Goal: Information Seeking & Learning: Learn about a topic

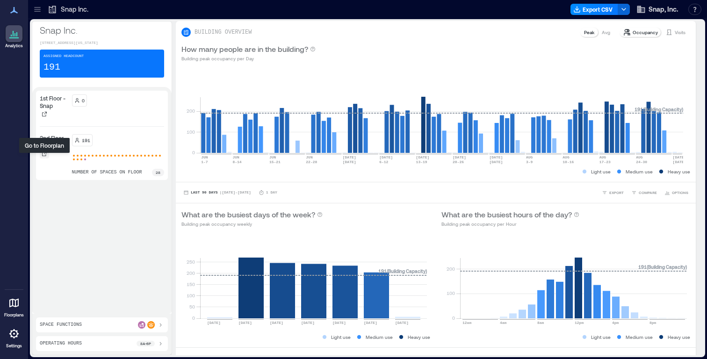
click at [42, 156] on icon at bounding box center [44, 153] width 5 height 5
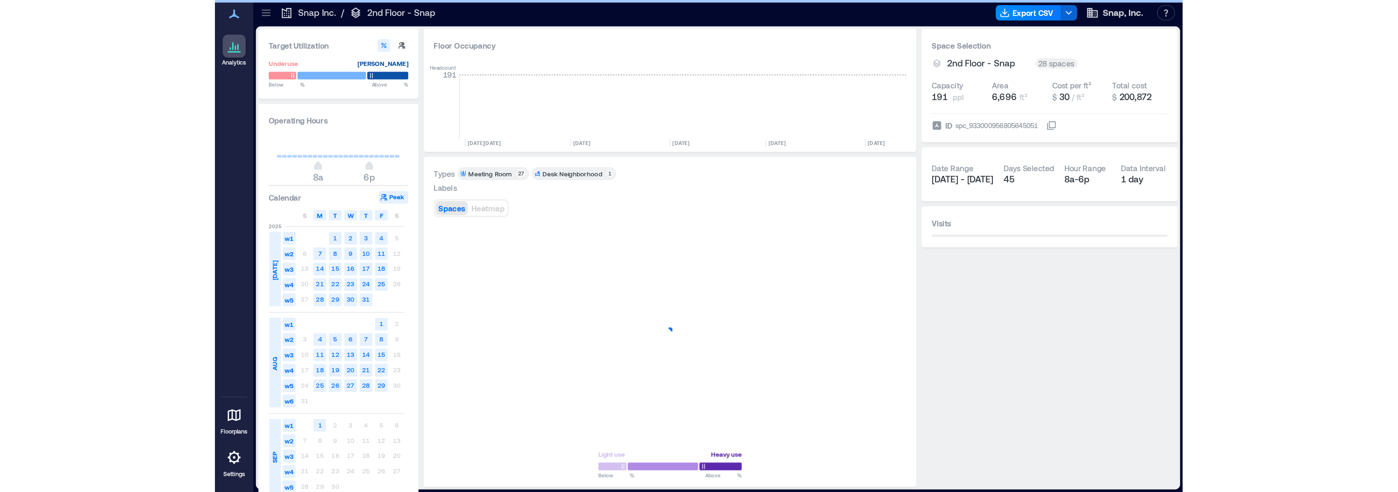
scroll to position [0, 189]
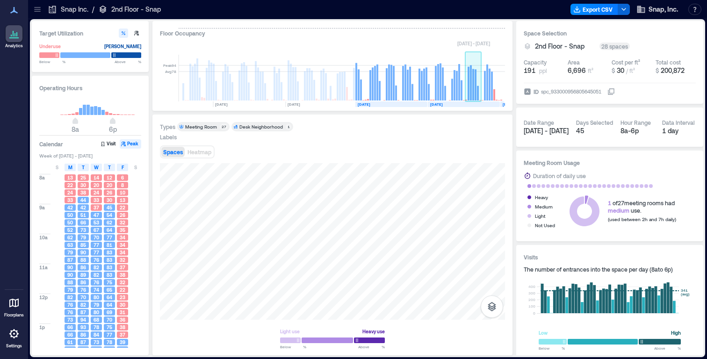
click at [472, 90] on rect at bounding box center [473, 84] width 2 height 31
